Goal: Task Accomplishment & Management: Complete application form

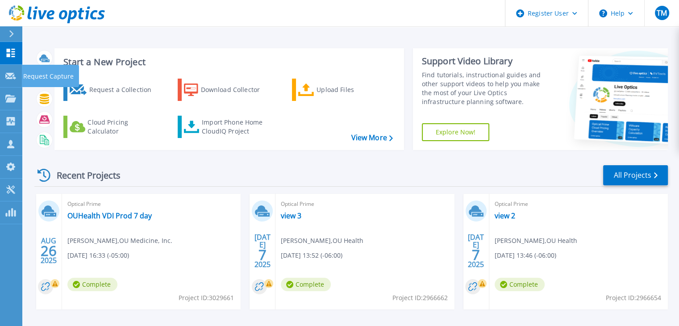
click at [12, 73] on icon at bounding box center [10, 76] width 11 height 7
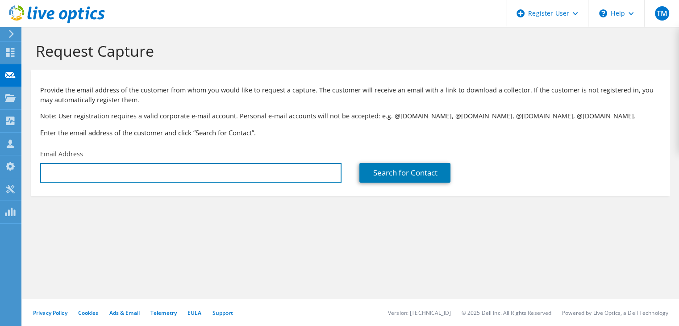
click at [127, 168] on input "text" at bounding box center [190, 173] width 301 height 20
paste input "Masri, Aidan <aidanjm@okstate.edu>"
drag, startPoint x: 88, startPoint y: 172, endPoint x: 0, endPoint y: 173, distance: 87.9
click at [0, 173] on div "TM Dell User Tony Morris Anthony.Morris@dell.com Dell My Profile Log Out \n Hel…" at bounding box center [339, 163] width 679 height 326
click at [178, 177] on input "aidanjm@okstate.edu>" at bounding box center [190, 173] width 301 height 20
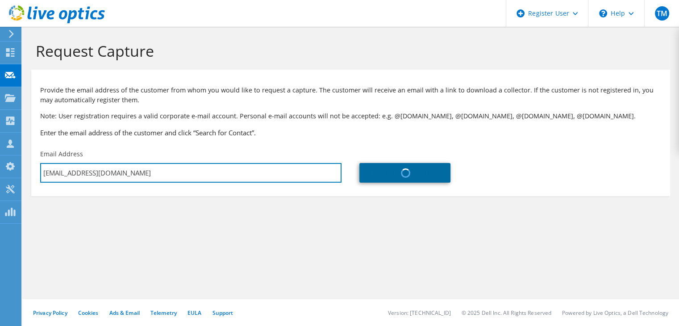
click at [100, 176] on input "[EMAIL_ADDRESS][DOMAIN_NAME]" at bounding box center [190, 173] width 301 height 20
click at [212, 168] on input "[EMAIL_ADDRESS][DOMAIN_NAME]" at bounding box center [190, 173] width 301 height 20
type input "[EMAIL_ADDRESS][DOMAIN_NAME]"
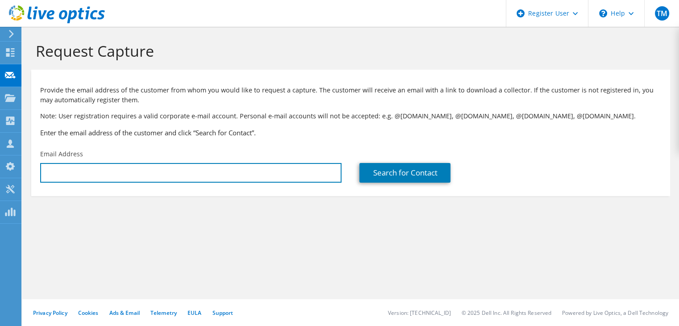
click at [196, 177] on input "text" at bounding box center [190, 173] width 301 height 20
paste input "[EMAIL_ADDRESS][DOMAIN_NAME]"
type input "[EMAIL_ADDRESS][DOMAIN_NAME]"
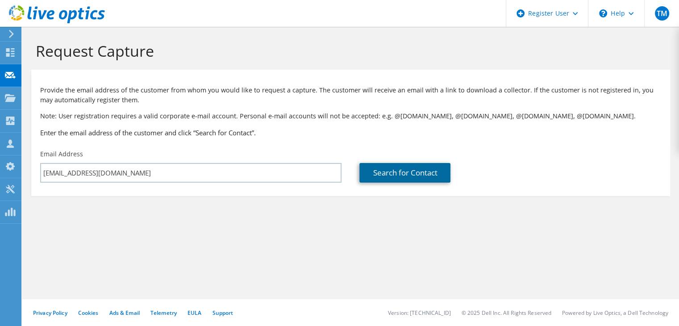
click at [421, 179] on link "Search for Contact" at bounding box center [404, 173] width 91 height 20
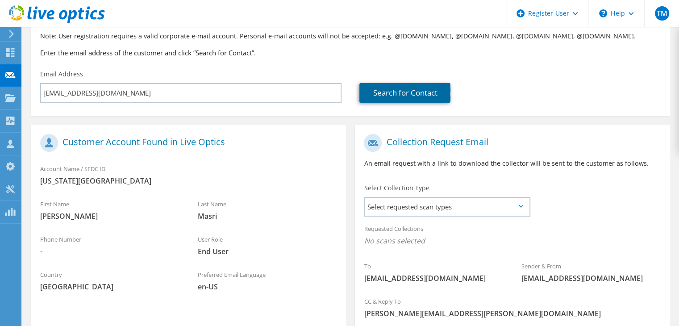
scroll to position [173, 0]
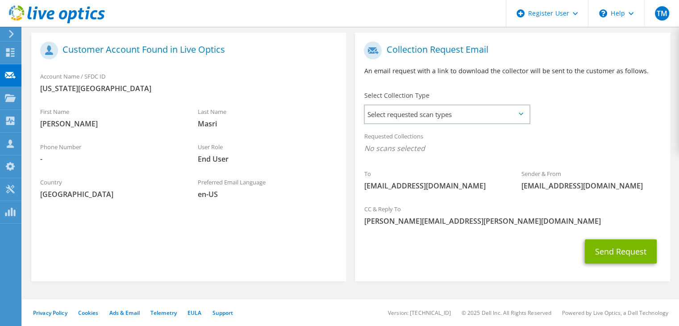
click at [412, 111] on span "Select requested scan types" at bounding box center [447, 114] width 164 height 18
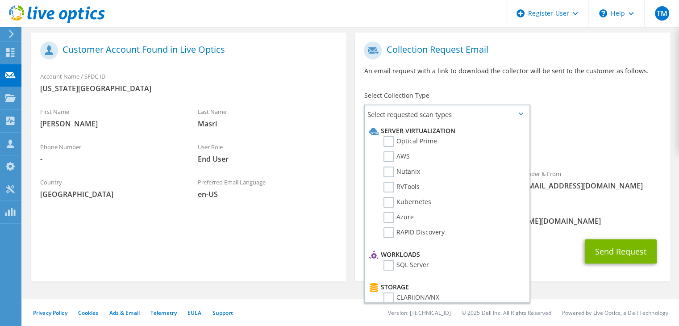
click at [387, 143] on label "Optical Prime" at bounding box center [410, 141] width 54 height 11
click at [0, 0] on input "Optical Prime" at bounding box center [0, 0] width 0 height 0
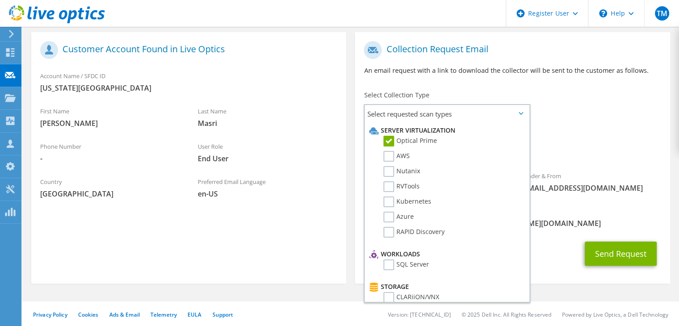
click at [579, 137] on div "Requested Collections No scans selected Optical Prime" at bounding box center [512, 144] width 315 height 36
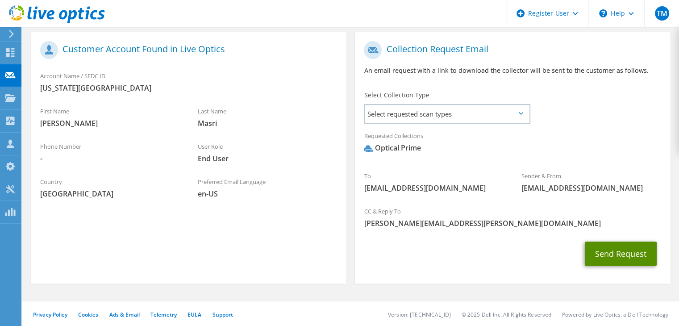
click at [600, 249] on button "Send Request" at bounding box center [621, 253] width 72 height 24
